Goal: Task Accomplishment & Management: Manage account settings

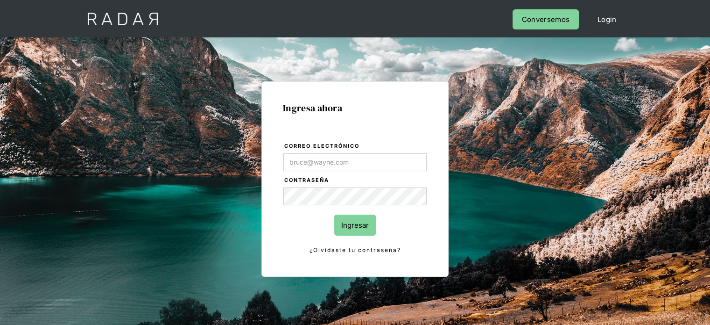
click at [307, 170] on body "Cargando... Cerrar sesión Perfil Login Conversemos Ingresa ahora Correo electró…" at bounding box center [355, 240] width 710 height 481
type input "[EMAIL_ADDRESS][DOMAIN_NAME]"
click at [342, 222] on input "Ingresar" at bounding box center [355, 224] width 42 height 21
